Goal: Task Accomplishment & Management: Complete application form

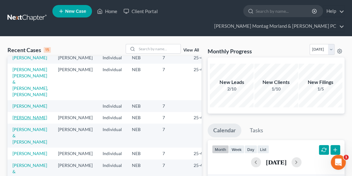
scroll to position [31, 0]
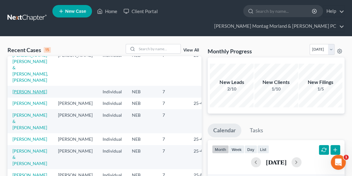
click at [20, 94] on link "[PERSON_NAME]" at bounding box center [29, 91] width 35 height 5
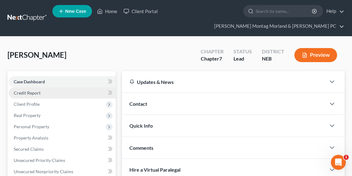
click at [35, 93] on span "Credit Report" at bounding box center [27, 92] width 27 height 5
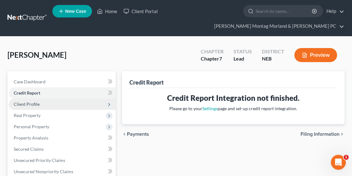
click at [30, 104] on span "Client Profile" at bounding box center [27, 103] width 26 height 5
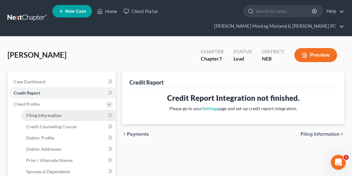
click at [59, 111] on link "Filing Information" at bounding box center [68, 115] width 94 height 11
select select "1"
select select "0"
select select "30"
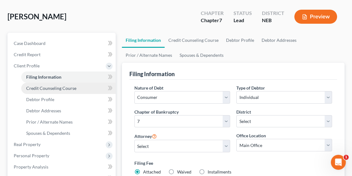
scroll to position [62, 0]
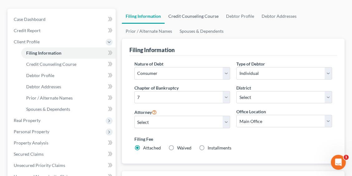
click at [199, 14] on link "Credit Counseling Course" at bounding box center [193, 16] width 58 height 15
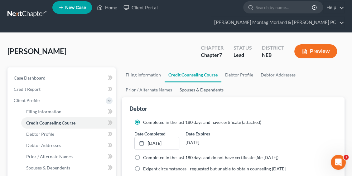
scroll to position [62, 0]
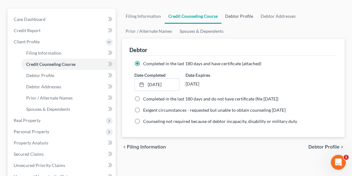
click at [233, 13] on link "Debtor Profile" at bounding box center [239, 16] width 36 height 15
select select "1"
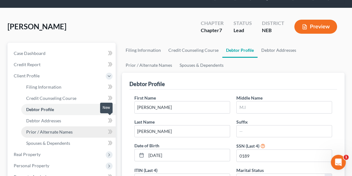
scroll to position [62, 0]
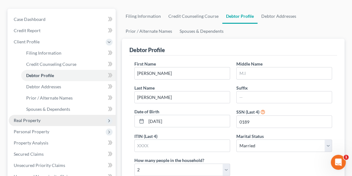
click at [48, 119] on span "Real Property" at bounding box center [62, 120] width 107 height 11
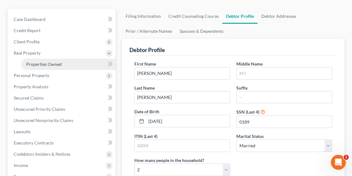
click at [52, 62] on span "Properties Owned" at bounding box center [44, 63] width 36 height 5
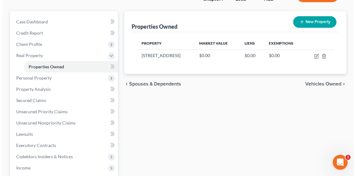
scroll to position [62, 0]
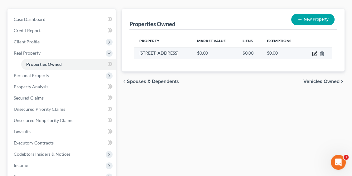
click at [312, 53] on icon "button" at bounding box center [314, 53] width 5 height 5
click at [313, 52] on icon "button" at bounding box center [314, 53] width 5 height 5
select select "30"
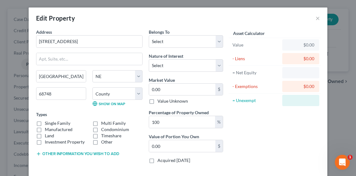
select select "30"
select select "58"
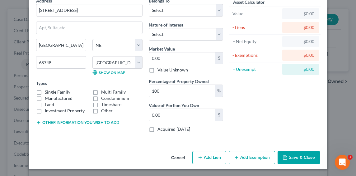
scroll to position [0, 0]
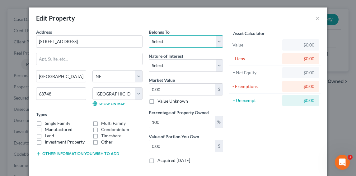
click at [178, 36] on select "Select Debtor 1 Only Debtor 2 Only Debtor 1 And Debtor 2 Only At Least One Of T…" at bounding box center [186, 41] width 74 height 12
select select "2"
click at [149, 35] on select "Select Debtor 1 Only Debtor 2 Only Debtor 1 And Debtor 2 Only At Least One Of T…" at bounding box center [186, 41] width 74 height 12
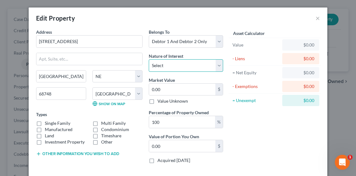
click at [191, 67] on select "Select Fee Simple Joint Tenant Life Estate Equitable Interest Future Interest T…" at bounding box center [186, 65] width 74 height 12
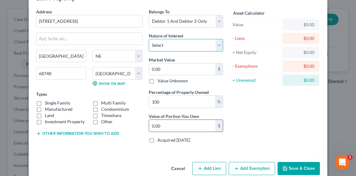
scroll to position [31, 0]
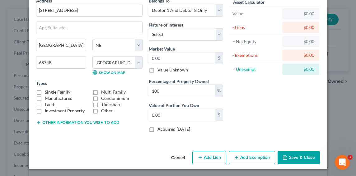
click at [207, 155] on button "Add Lien" at bounding box center [210, 157] width 34 height 13
select select "2"
select select "0"
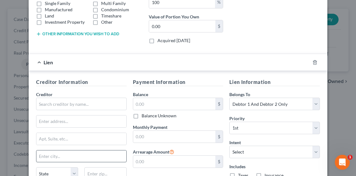
scroll to position [156, 0]
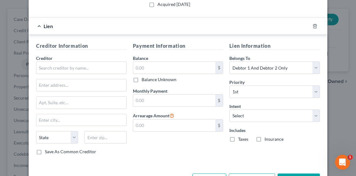
click at [70, 59] on div "Creditor *" at bounding box center [81, 64] width 91 height 19
click at [70, 61] on input "text" at bounding box center [81, 67] width 91 height 12
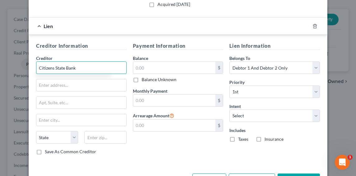
type input "Citizens State Bank"
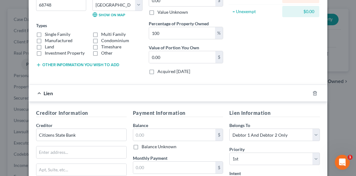
scroll to position [125, 0]
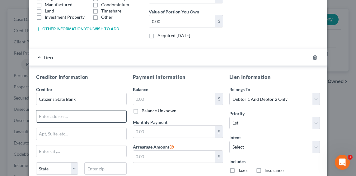
click at [55, 113] on input "text" at bounding box center [81, 116] width 90 height 12
click at [105, 117] on input "text" at bounding box center [81, 116] width 90 height 12
click at [152, 132] on input "text" at bounding box center [174, 132] width 83 height 12
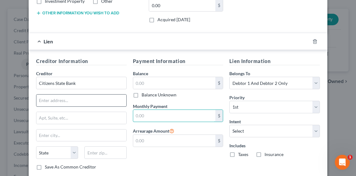
scroll to position [156, 0]
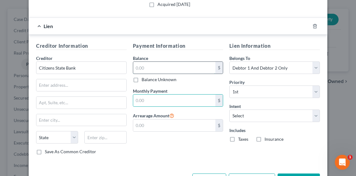
click at [142, 66] on input "text" at bounding box center [174, 68] width 83 height 12
type input "37,338.86"
click at [165, 99] on input "text" at bounding box center [174, 100] width 83 height 12
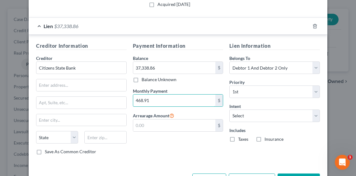
type input "468.91"
click at [176, 112] on div "Arrearage Amount $" at bounding box center [178, 122] width 91 height 20
click at [166, 97] on input "468.91" at bounding box center [174, 100] width 83 height 12
click at [166, 99] on input "468.91" at bounding box center [174, 100] width 83 height 12
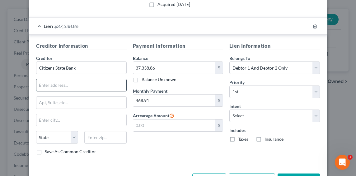
click at [70, 86] on input "text" at bounding box center [81, 85] width 90 height 12
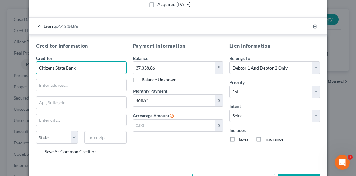
drag, startPoint x: 79, startPoint y: 66, endPoint x: 52, endPoint y: 66, distance: 27.4
click at [52, 66] on input "Citizens State Bank" at bounding box center [81, 67] width 91 height 12
type input "Citizens"
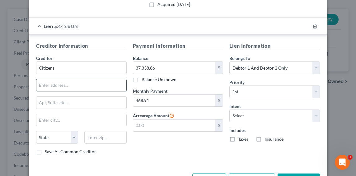
click at [60, 88] on input "text" at bounding box center [81, 85] width 90 height 12
type input "PO Box 6260"
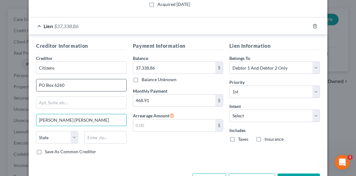
type input "Glen Allen"
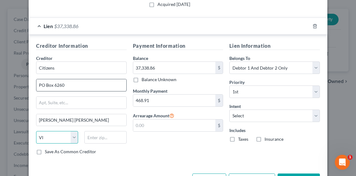
select select "48"
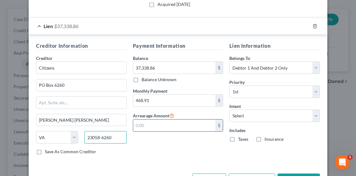
type input "23058-6260"
click at [151, 126] on input "text" at bounding box center [174, 125] width 83 height 12
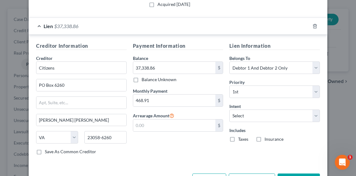
click at [204, 150] on div "Payment Information Balance 37,338.86 $ Balance Unknown Balance Undetermined 37…" at bounding box center [178, 100] width 97 height 117
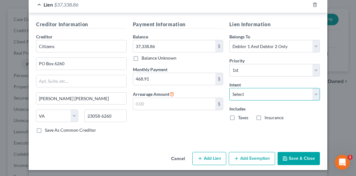
click at [244, 88] on select "Select Surrender Redeem Reaffirm Avoid Other" at bounding box center [275, 94] width 91 height 12
click at [176, 128] on div "Payment Information Balance 37,338.86 $ Balance Unknown Balance Undetermined 37…" at bounding box center [178, 79] width 97 height 117
click at [293, 156] on button "Save & Close" at bounding box center [299, 158] width 42 height 13
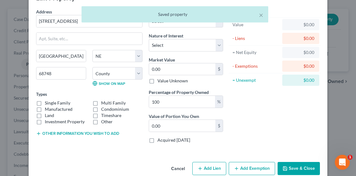
scroll to position [31, 0]
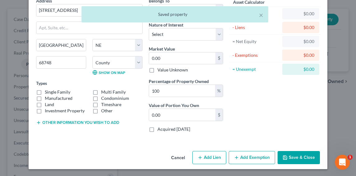
click at [263, 159] on button "Add Exemption" at bounding box center [252, 157] width 46 height 13
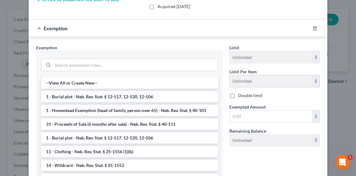
scroll to position [136, 0]
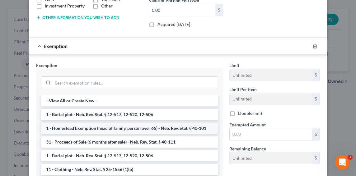
click at [88, 129] on li "1 - Homestead Exemption (head of family, person over 65) - Neb. Rev. Stat. § 40…" at bounding box center [129, 127] width 177 height 11
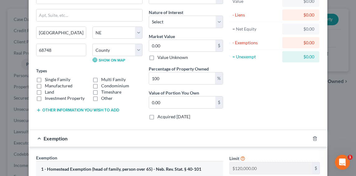
scroll to position [62, 0]
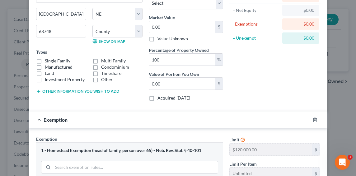
click at [53, 117] on span "Exemption" at bounding box center [56, 120] width 24 height 6
click at [38, 121] on div "Exemption" at bounding box center [170, 119] width 282 height 17
click at [44, 117] on span "Exemption" at bounding box center [56, 120] width 24 height 6
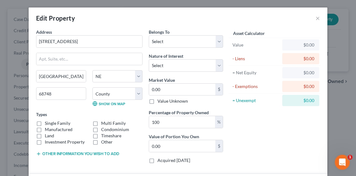
scroll to position [168, 0]
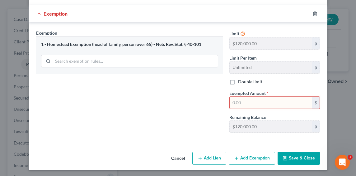
click at [281, 102] on input "text" at bounding box center [271, 103] width 83 height 12
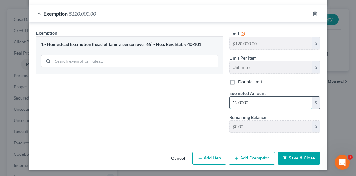
type input "120,000"
drag, startPoint x: 275, startPoint y: 100, endPoint x: 216, endPoint y: 99, distance: 59.8
click at [216, 99] on div "Exemption Set must be selected for CA. Exemption * 1 - Homestead Exemption (hea…" at bounding box center [178, 84] width 290 height 108
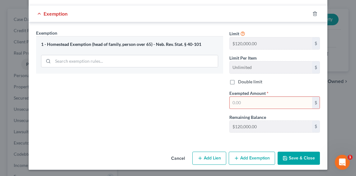
click at [301, 154] on button "Save & Close" at bounding box center [299, 157] width 42 height 13
click at [291, 154] on button "Save & Close" at bounding box center [299, 157] width 42 height 13
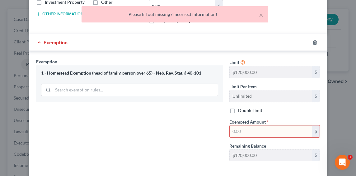
scroll to position [106, 0]
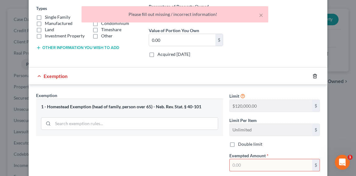
click at [315, 74] on icon "button" at bounding box center [315, 76] width 5 height 5
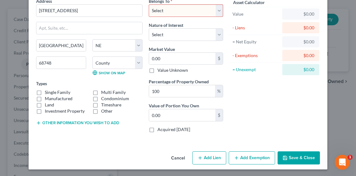
scroll to position [31, 0]
click at [187, 15] on select "Select Debtor 1 Only Debtor 2 Only Debtor 1 And Debtor 2 Only At Least One Of T…" at bounding box center [186, 10] width 74 height 12
select select "2"
click at [149, 4] on select "Select Debtor 1 Only Debtor 2 Only Debtor 1 And Debtor 2 Only At Least One Of T…" at bounding box center [186, 10] width 74 height 12
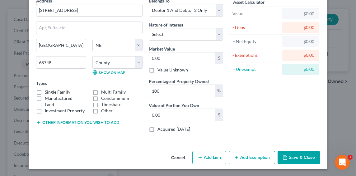
click at [204, 159] on button "Add Lien" at bounding box center [210, 157] width 34 height 13
select select "2"
select select "0"
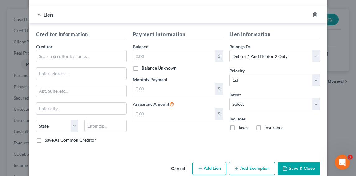
scroll to position [177, 0]
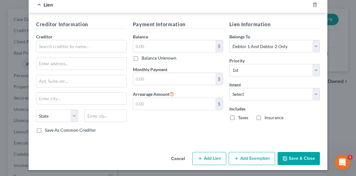
click at [78, 39] on div "Creditor *" at bounding box center [81, 42] width 91 height 19
click at [75, 44] on input "text" at bounding box center [81, 46] width 91 height 12
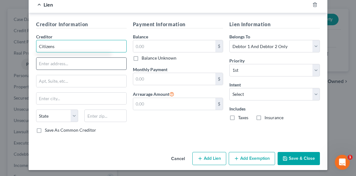
type input "Citizens"
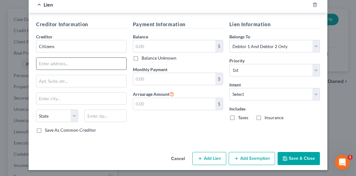
click at [84, 59] on input "text" at bounding box center [81, 64] width 90 height 12
type input "s"
type input "PO Box 6260"
click at [60, 94] on input "text" at bounding box center [81, 99] width 90 height 12
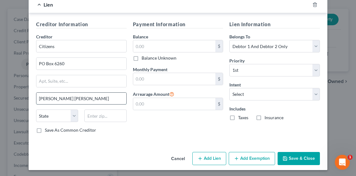
type input "Glen Allen"
select select "48"
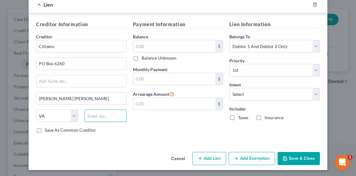
click at [89, 116] on input "text" at bounding box center [105, 115] width 42 height 12
type input "23058-6260"
click at [195, 52] on div "$ Balance Unknown" at bounding box center [178, 50] width 91 height 21
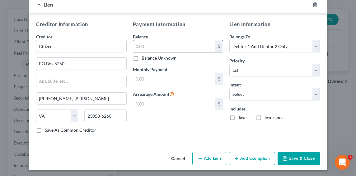
click at [198, 44] on input "text" at bounding box center [174, 46] width 83 height 12
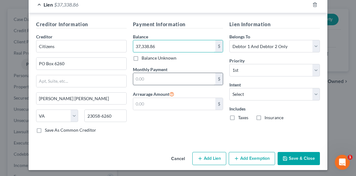
type input "37,338.86"
click at [153, 77] on input "text" at bounding box center [174, 79] width 83 height 12
type input "468.91"
click at [293, 160] on button "Save & Close" at bounding box center [299, 158] width 42 height 13
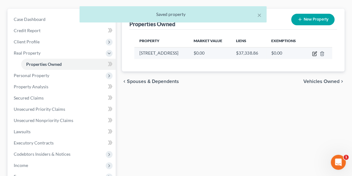
click at [314, 53] on icon "button" at bounding box center [314, 52] width 3 height 3
select select "30"
select select "58"
select select "2"
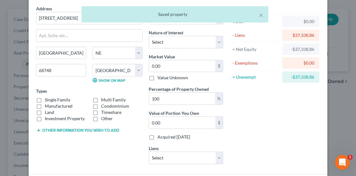
scroll to position [62, 0]
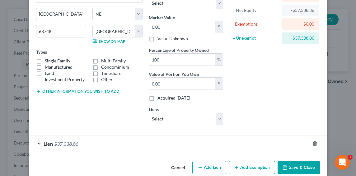
click at [253, 163] on button "Add Exemption" at bounding box center [252, 167] width 46 height 13
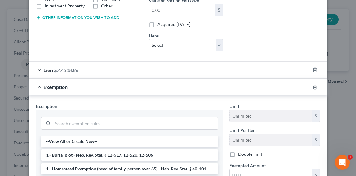
scroll to position [156, 0]
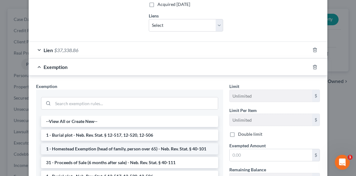
click at [79, 147] on li "1 - Homestead Exemption (head of family, person over 65) - Neb. Rev. Stat. § 40…" at bounding box center [129, 148] width 177 height 11
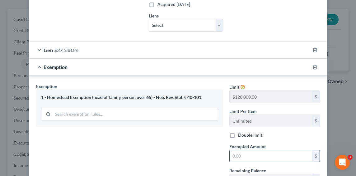
click at [255, 151] on input "text" at bounding box center [271, 156] width 83 height 12
type input "37,338.86"
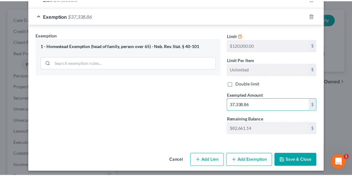
scroll to position [209, 0]
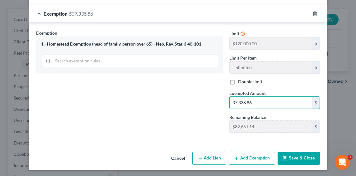
click at [298, 157] on button "Save & Close" at bounding box center [299, 157] width 42 height 13
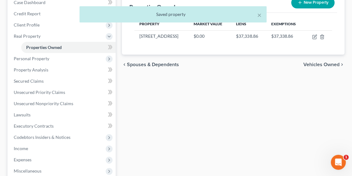
scroll to position [21, 0]
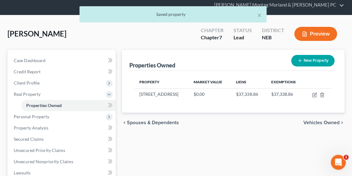
click at [312, 122] on span "Vehicles Owned" at bounding box center [321, 122] width 36 height 5
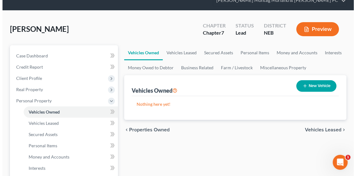
scroll to position [62, 0]
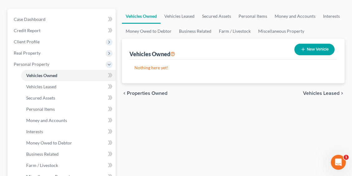
click at [310, 53] on button "New Vehicle" at bounding box center [314, 50] width 40 height 12
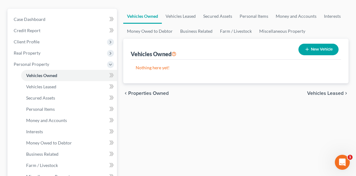
select select "0"
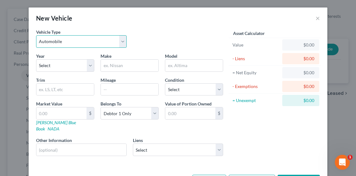
click at [69, 45] on select "Select Automobile Truck Trailer Watercraft Aircraft Motor Home Atv Other Vehicle" at bounding box center [81, 41] width 91 height 12
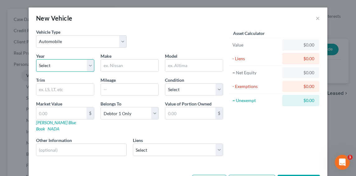
click at [59, 67] on select "Select 2026 2025 2024 2023 2022 2021 2020 2019 2018 2017 2016 2015 2014 2013 20…" at bounding box center [65, 65] width 58 height 12
select select "12"
click at [36, 59] on select "Select 2026 2025 2024 2023 2022 2021 2020 2019 2018 2017 2016 2015 2014 2013 20…" at bounding box center [65, 65] width 58 height 12
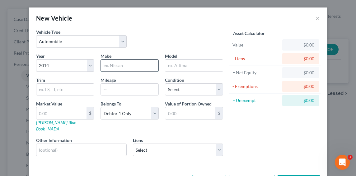
click at [134, 68] on input "text" at bounding box center [130, 65] width 58 height 12
type input "GMC"
type input "Sierra"
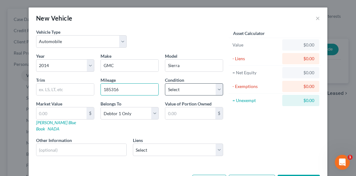
type input "185316"
click at [195, 88] on select "Select Excellent Very Good Good Fair Poor" at bounding box center [194, 89] width 58 height 12
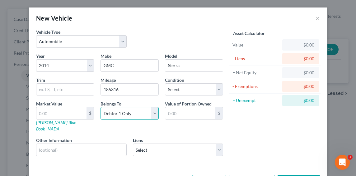
click at [123, 112] on select "Select Debtor 1 Only Debtor 2 Only Debtor 1 And Debtor 2 Only At Least One Of T…" at bounding box center [130, 113] width 58 height 12
select select "2"
click at [101, 107] on select "Select Debtor 1 Only Debtor 2 Only Debtor 1 And Debtor 2 Only At Least One Of T…" at bounding box center [130, 113] width 58 height 12
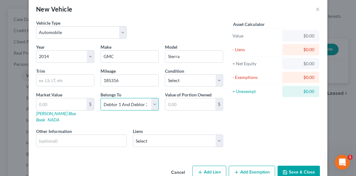
scroll to position [17, 0]
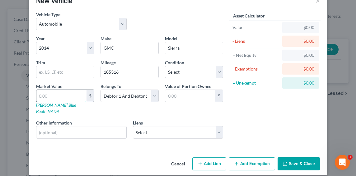
click at [48, 91] on input "text" at bounding box center [61, 96] width 50 height 12
type input "1"
type input "1.00"
type input "15"
type input "15.00"
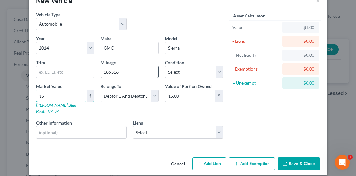
type input "156"
type input "156.00"
type input "1560"
type input "1,560.00"
type input "1,5600"
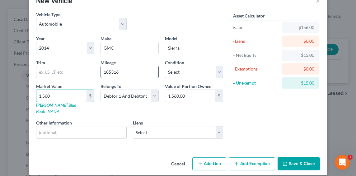
type input "15,600.00"
type input "1"
type input "1.00"
type input "12"
type input "12.00"
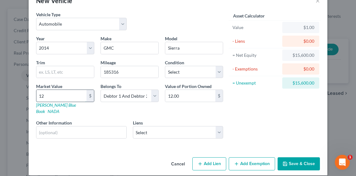
type input "123"
type input "123.00"
type input "1230"
type input "1,230.00"
type input "1,2300"
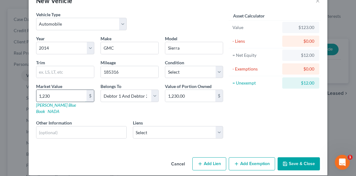
type input "12,300.00"
type input "12,300"
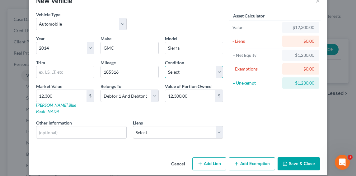
click at [192, 69] on select "Select Excellent Very Good Good Fair Poor" at bounding box center [194, 72] width 58 height 12
select select "2"
click at [165, 66] on select "Select Excellent Very Good Good Fair Poor" at bounding box center [194, 72] width 58 height 12
click at [194, 76] on select "Select Excellent Very Good Good Fair Poor" at bounding box center [194, 72] width 58 height 12
click at [165, 66] on select "Select Excellent Very Good Good Fair Poor" at bounding box center [194, 72] width 58 height 12
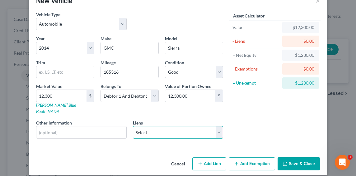
click at [153, 127] on select "Select Citizens - $37,338.86" at bounding box center [178, 132] width 91 height 12
click at [160, 119] on div "Liens Select Citizens - $37,338.86" at bounding box center [178, 128] width 91 height 19
click at [213, 157] on button "Add Lien" at bounding box center [210, 163] width 34 height 13
select select "2"
select select "0"
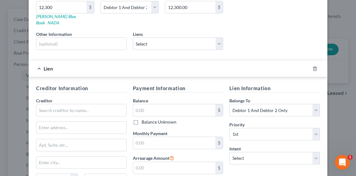
scroll to position [111, 0]
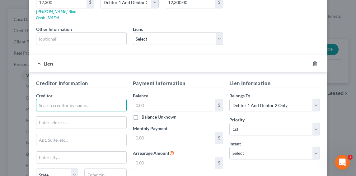
click at [82, 99] on input "text" at bounding box center [81, 105] width 91 height 12
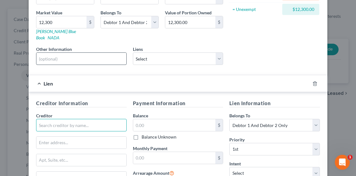
scroll to position [101, 0]
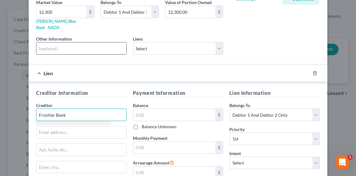
type input "Frontier Bank"
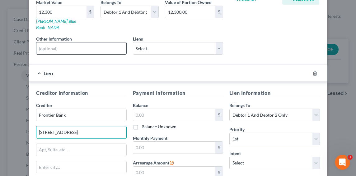
type input "301 S. Main St."
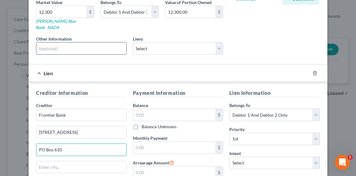
type input "PO Box 610"
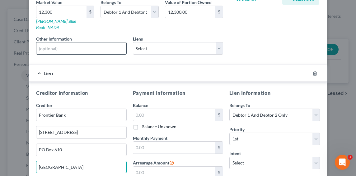
type input "Madison"
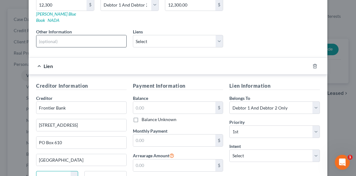
select select "30"
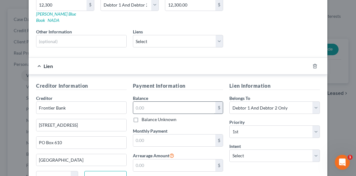
type input "68748"
click at [147, 102] on input "text" at bounding box center [174, 108] width 83 height 12
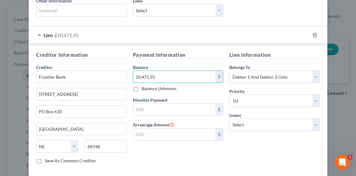
scroll to position [140, 0]
type input "10,471.95"
click at [182, 105] on input "text" at bounding box center [174, 109] width 83 height 12
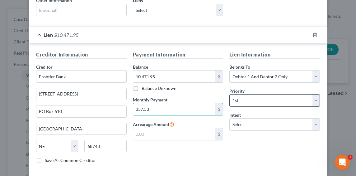
type input "357.53"
click at [265, 94] on select "Select 1st 2nd 3rd 4th 5th 6th 7th 8th 9th 10th 11th 12th 13th 14th 15th 16th 1…" at bounding box center [275, 100] width 91 height 12
click at [262, 94] on select "Select 1st 2nd 3rd 4th 5th 6th 7th 8th 9th 10th 11th 12th 13th 14th 15th 16th 1…" at bounding box center [275, 100] width 91 height 12
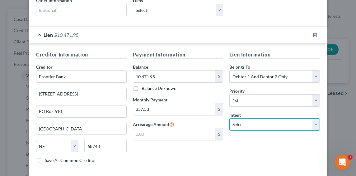
click at [240, 119] on select "Select Surrender Redeem Reaffirm Avoid Other" at bounding box center [275, 124] width 91 height 12
click at [207, 144] on div "Payment Information Balance 10,471.95 $ Balance Unknown Balance Undetermined 10…" at bounding box center [178, 109] width 97 height 117
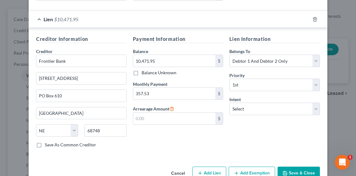
scroll to position [164, 0]
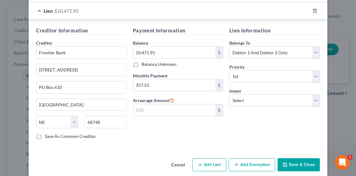
click at [215, 158] on button "Add Lien" at bounding box center [210, 164] width 34 height 13
select select "2"
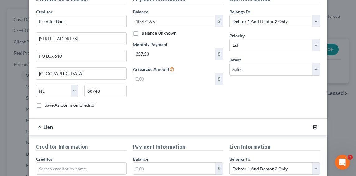
click at [315, 124] on icon "button" at bounding box center [315, 126] width 5 height 5
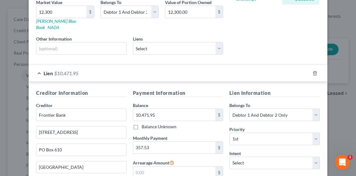
scroll to position [132, 0]
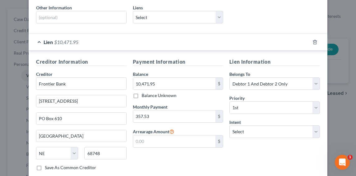
click at [49, 39] on span "Lien" at bounding box center [48, 42] width 9 height 6
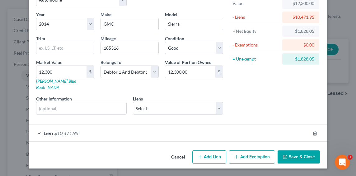
scroll to position [34, 0]
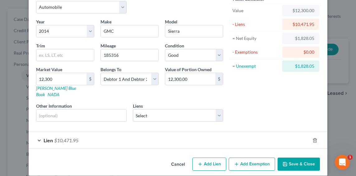
click at [280, 157] on button "Save & Close" at bounding box center [299, 163] width 42 height 13
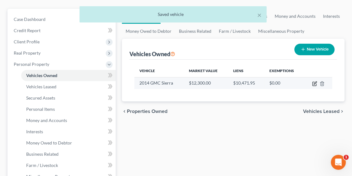
click at [314, 83] on icon "button" at bounding box center [314, 82] width 3 height 3
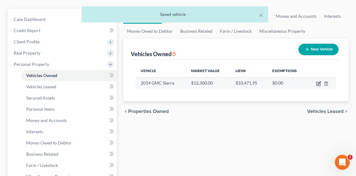
select select "0"
select select "12"
select select "2"
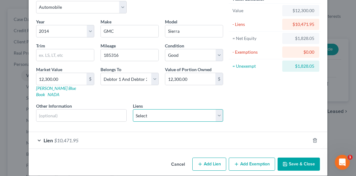
click at [197, 113] on select "Select Citizens - $37,338.86" at bounding box center [178, 115] width 91 height 12
click at [250, 109] on div "Asset Calculator Value $12,300.00 - Liens $10,471.95 = Net Equity $1,828.05 - E…" at bounding box center [274, 60] width 97 height 132
click at [300, 157] on button "Save & Close" at bounding box center [299, 163] width 42 height 13
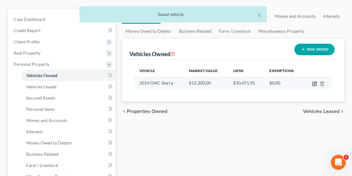
click at [312, 82] on icon "button" at bounding box center [314, 84] width 4 height 4
select select "0"
select select "12"
select select "2"
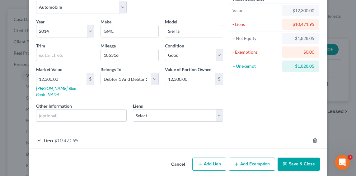
click at [256, 157] on button "Add Exemption" at bounding box center [252, 163] width 46 height 13
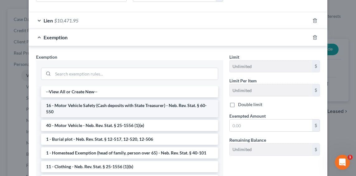
scroll to position [159, 0]
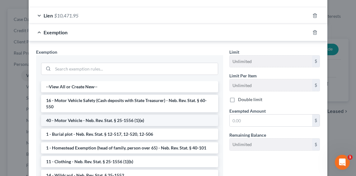
click at [123, 115] on li "40 - Motor Vehicle - Neb. Rev. Stat. § 25-1556 (1)(e)" at bounding box center [129, 120] width 177 height 11
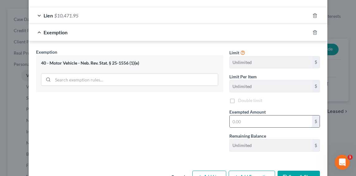
click at [267, 115] on input "text" at bounding box center [271, 121] width 83 height 12
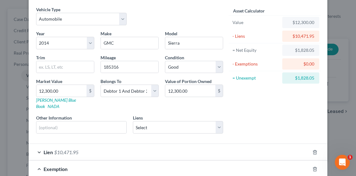
scroll to position [156, 0]
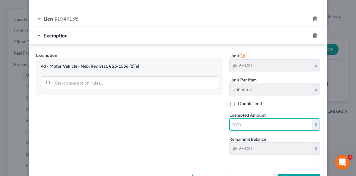
click at [222, 109] on div "Exemption Set must be selected for CA. Exemption * 40 - Motor Vehicle - Neb. Re…" at bounding box center [129, 106] width 193 height 108
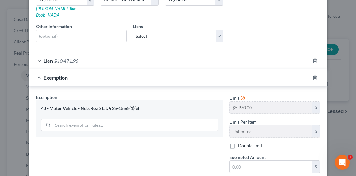
scroll to position [125, 0]
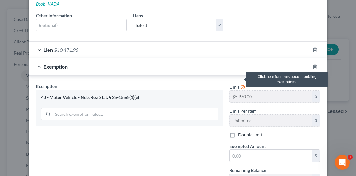
click at [240, 83] on icon at bounding box center [242, 86] width 5 height 6
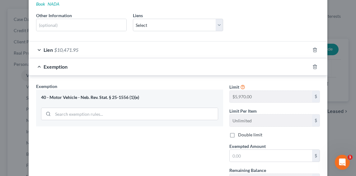
click at [216, 89] on div "40 - Motor Vehicle - Neb. Rev. Stat. § 25-1556 (1)(e)" at bounding box center [129, 107] width 187 height 37
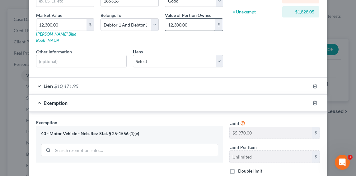
scroll to position [31, 0]
